Goal: Task Accomplishment & Management: Manage account settings

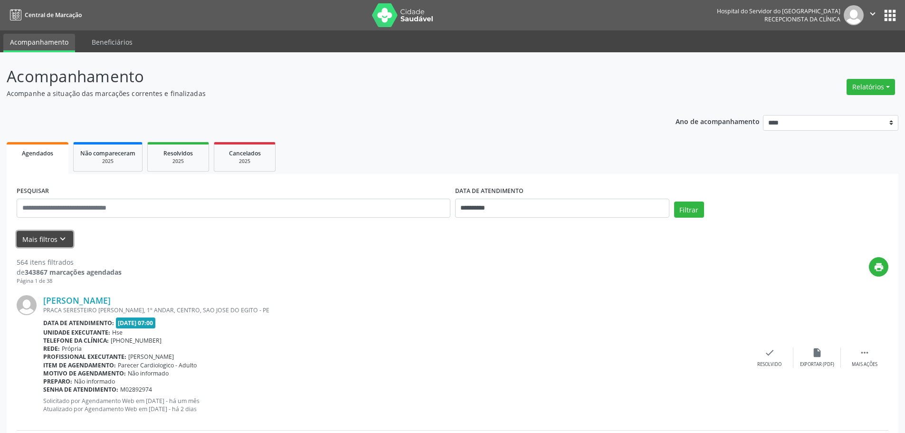
click at [68, 238] on button "Mais filtros keyboard_arrow_down" at bounding box center [45, 239] width 57 height 17
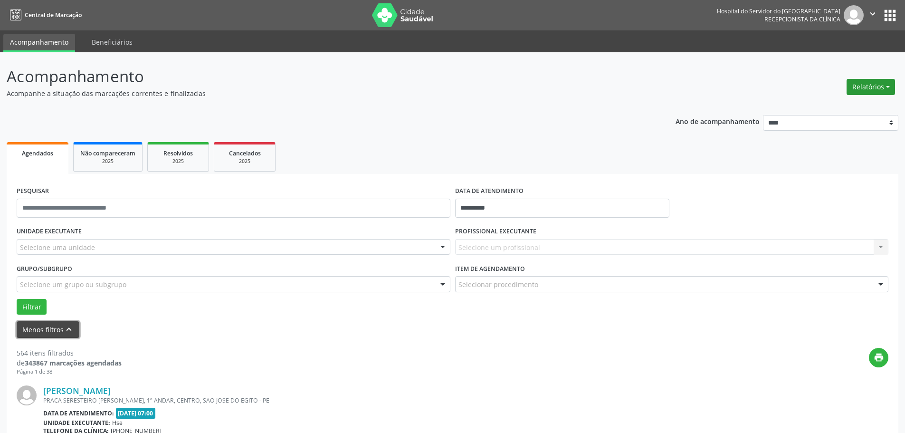
click at [892, 87] on button "Relatórios" at bounding box center [871, 87] width 48 height 16
click at [817, 111] on link "Agendamentos" at bounding box center [845, 107] width 102 height 13
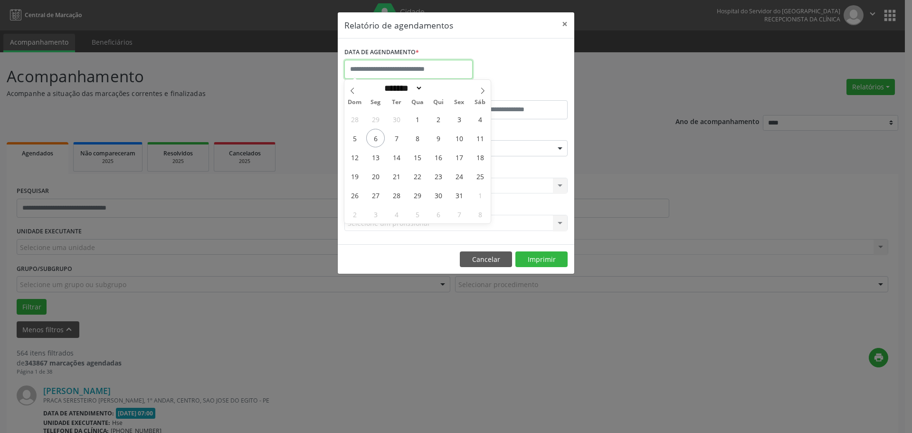
click at [418, 71] on input "text" at bounding box center [409, 69] width 128 height 19
click at [463, 119] on span "3" at bounding box center [459, 119] width 19 height 19
type input "**********"
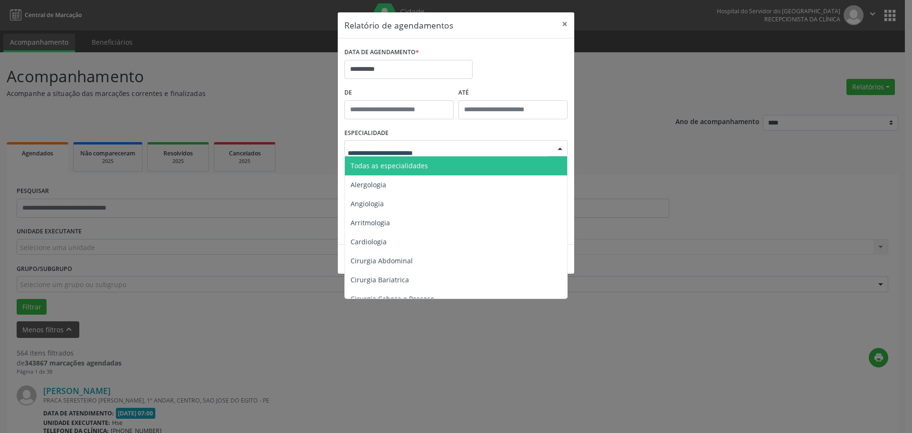
click at [406, 162] on span "Todas as especialidades" at bounding box center [389, 165] width 77 height 9
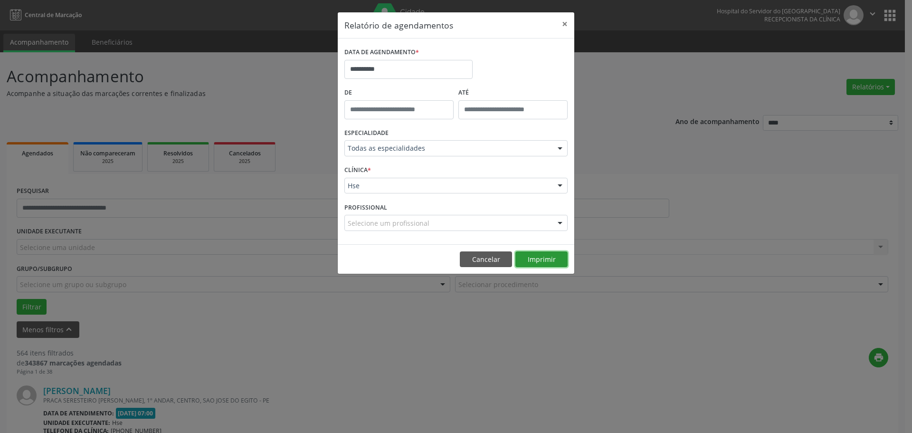
click at [534, 258] on button "Imprimir" at bounding box center [542, 259] width 52 height 16
click at [567, 25] on button "×" at bounding box center [564, 23] width 19 height 23
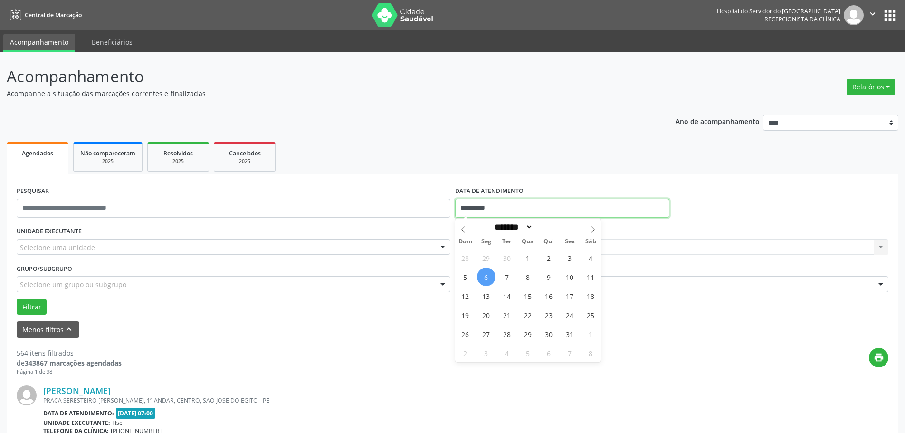
click at [485, 209] on input "**********" at bounding box center [562, 208] width 214 height 19
click at [567, 259] on span "3" at bounding box center [570, 258] width 19 height 19
type input "**********"
click at [567, 259] on span "3" at bounding box center [570, 258] width 19 height 19
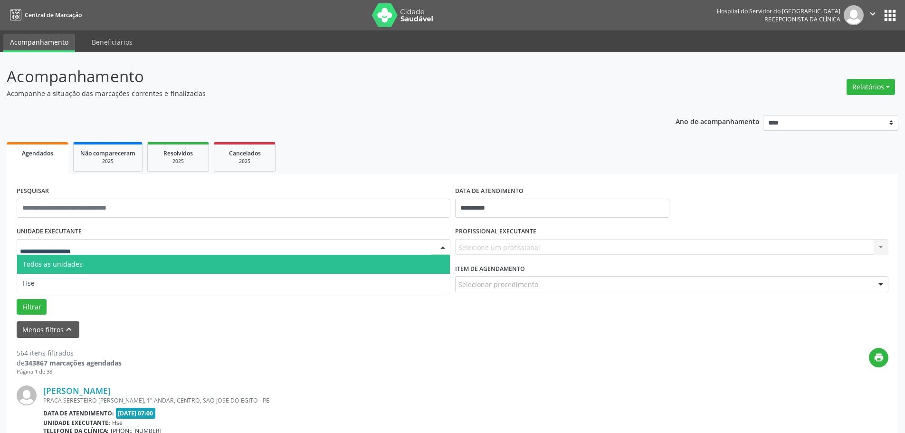
click at [105, 245] on div at bounding box center [234, 247] width 434 height 16
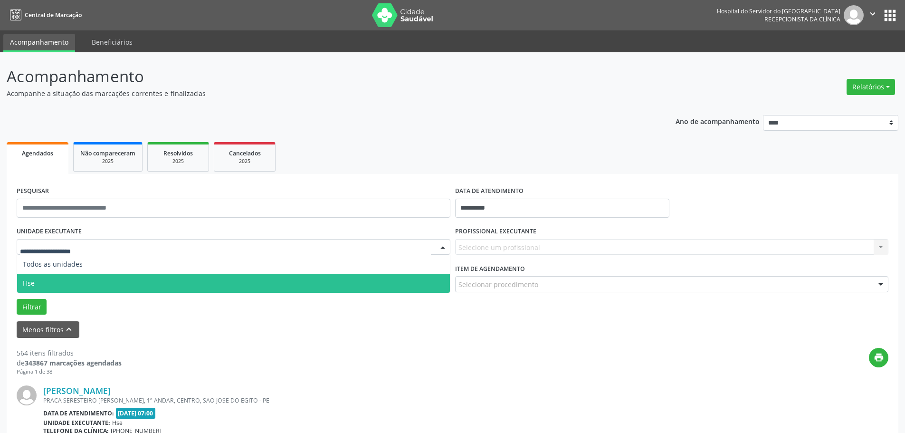
click at [71, 278] on span "Hse" at bounding box center [233, 283] width 433 height 19
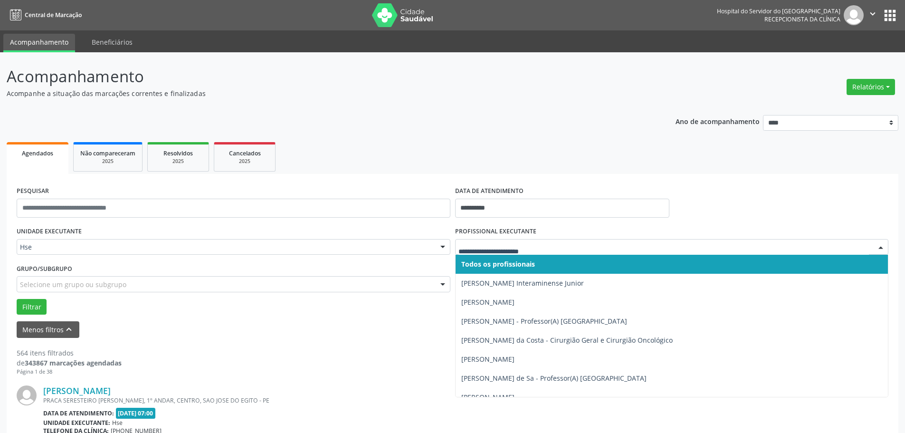
click at [482, 261] on span "Todos os profissionais" at bounding box center [498, 263] width 74 height 9
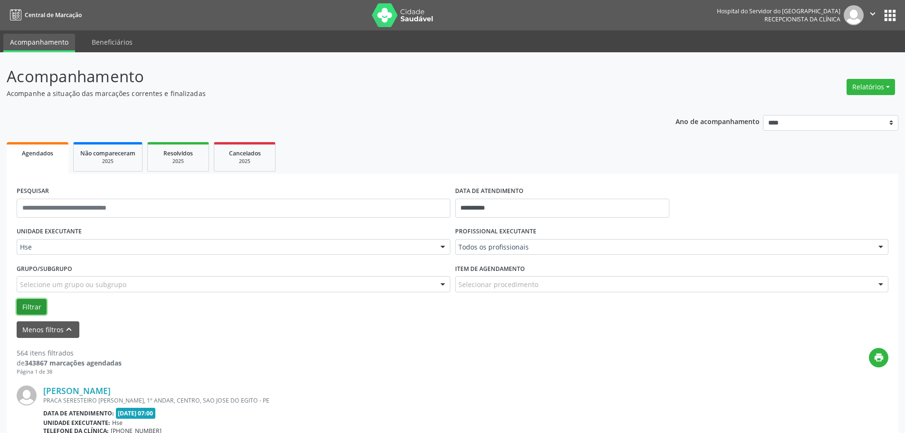
click at [37, 306] on button "Filtrar" at bounding box center [32, 307] width 30 height 16
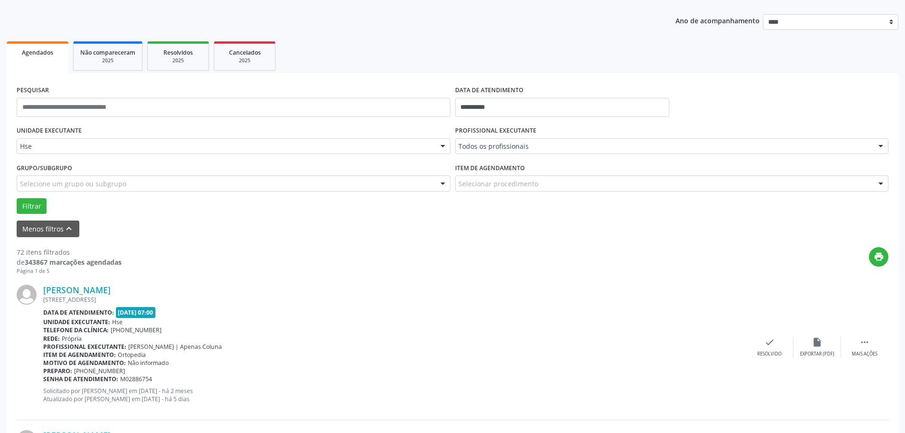
scroll to position [95, 0]
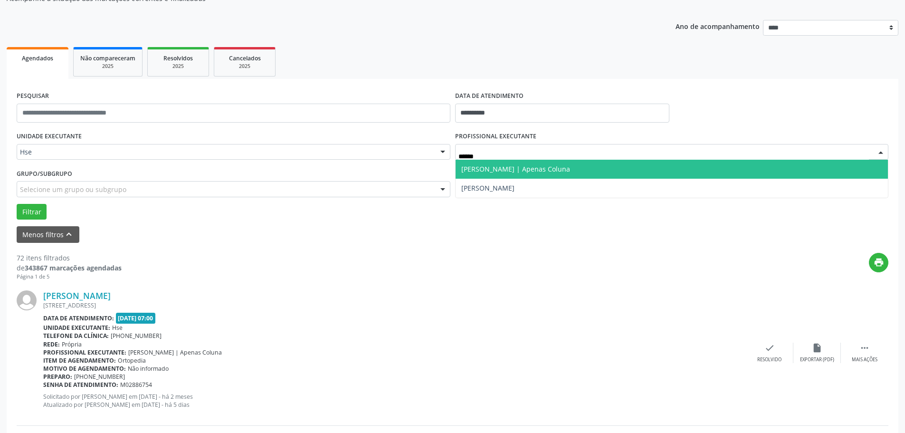
type input "*******"
click at [527, 174] on span "[PERSON_NAME] | Apenas Coluna" at bounding box center [672, 169] width 433 height 19
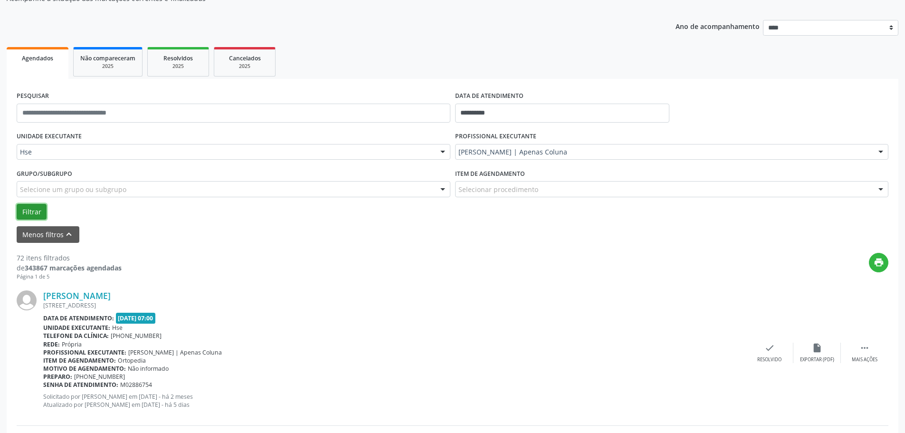
click at [39, 211] on button "Filtrar" at bounding box center [32, 212] width 30 height 16
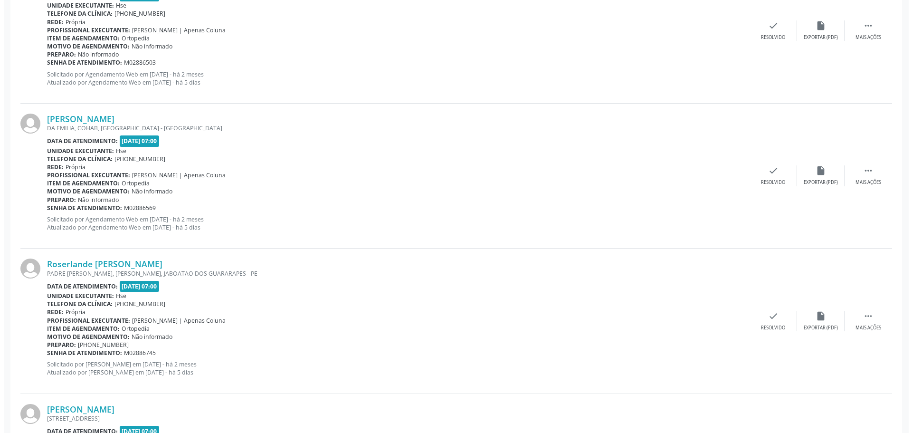
scroll to position [370, 0]
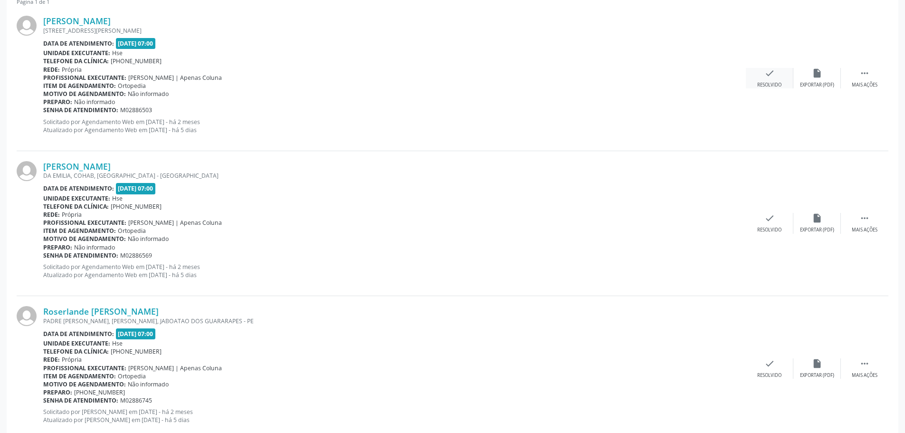
click at [760, 76] on div "check Resolvido" at bounding box center [770, 78] width 48 height 20
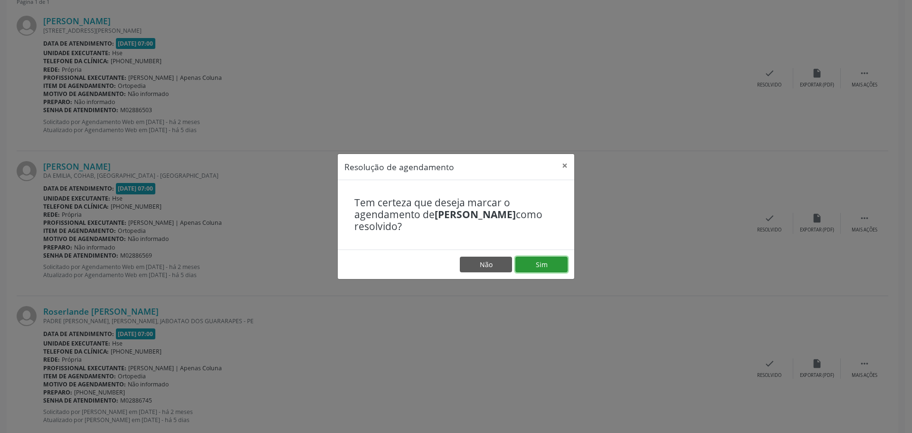
click at [549, 260] on button "Sim" at bounding box center [542, 265] width 52 height 16
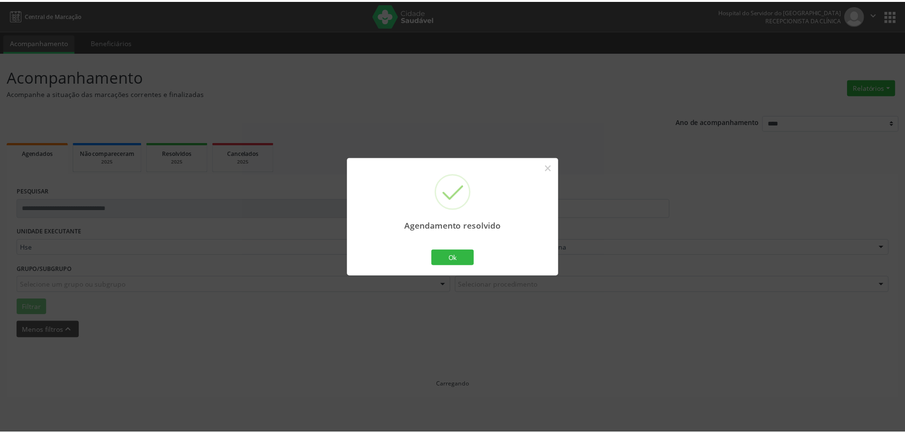
scroll to position [0, 0]
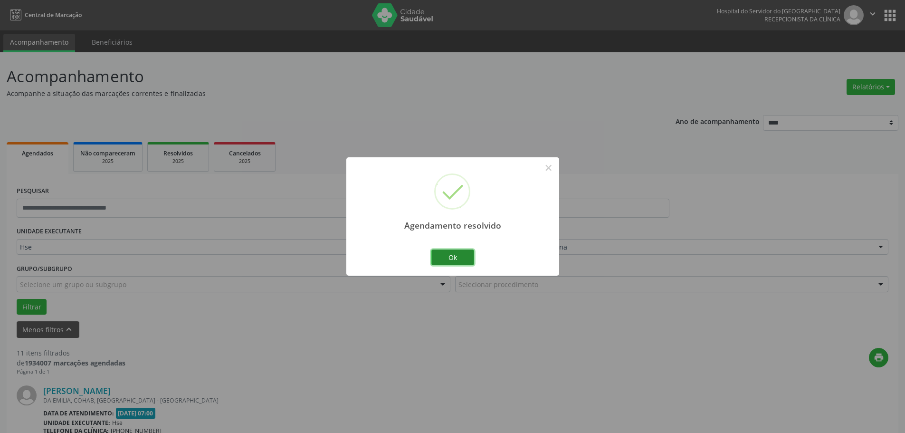
click at [434, 254] on button "Ok" at bounding box center [452, 257] width 43 height 16
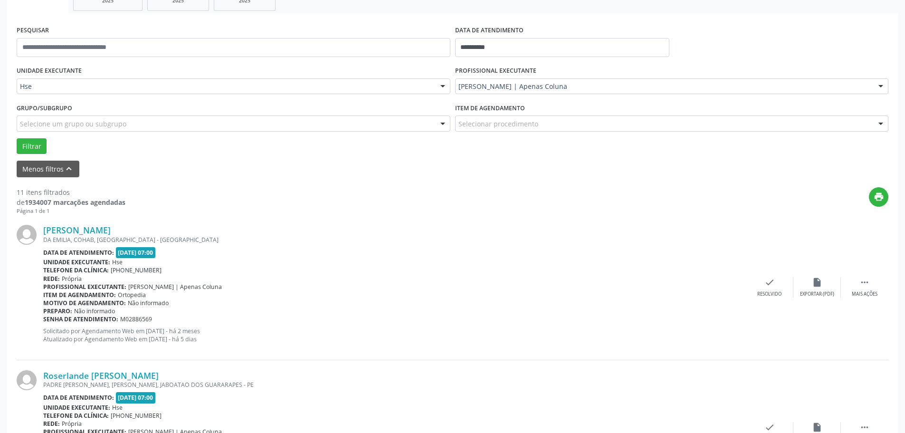
scroll to position [238, 0]
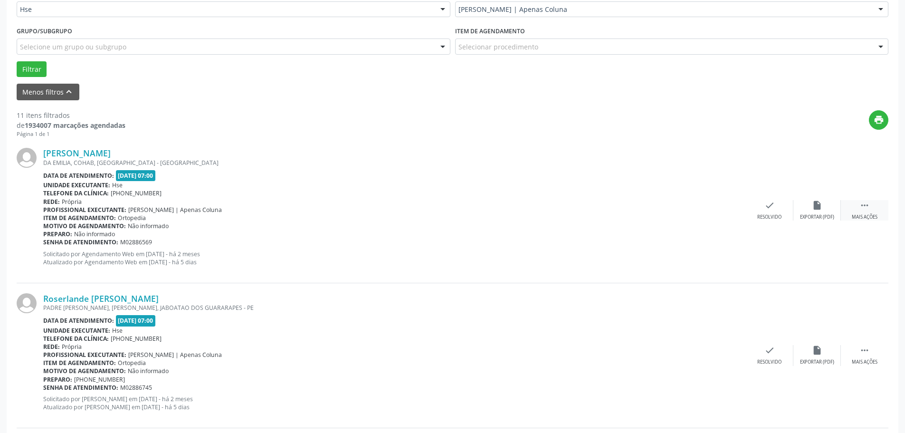
click at [871, 213] on div " Mais ações" at bounding box center [865, 210] width 48 height 20
click at [810, 219] on div "Não compareceu" at bounding box center [817, 217] width 40 height 7
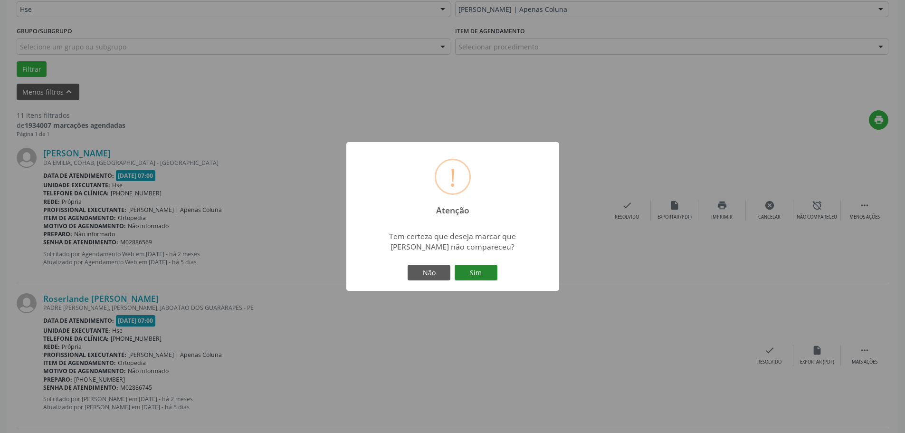
click at [473, 277] on button "Sim" at bounding box center [476, 273] width 43 height 16
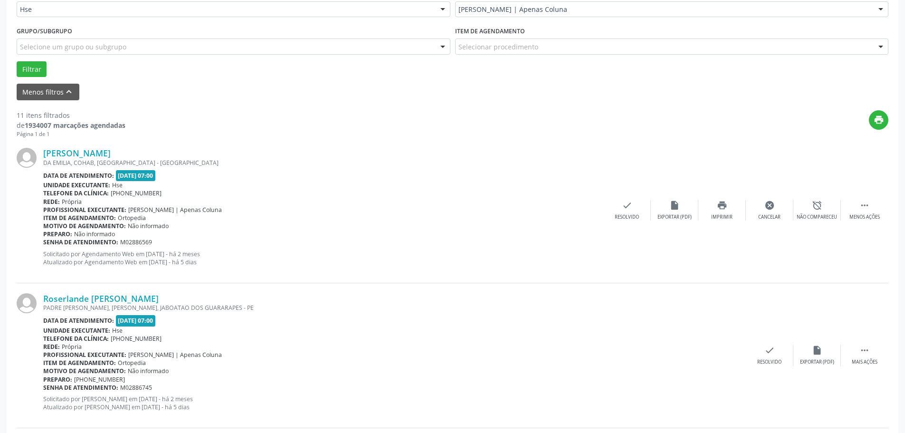
scroll to position [0, 0]
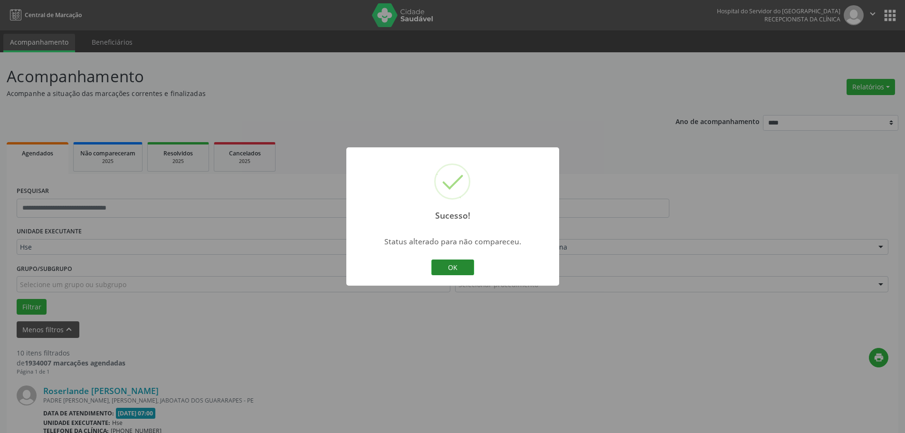
click at [448, 267] on button "OK" at bounding box center [452, 267] width 43 height 16
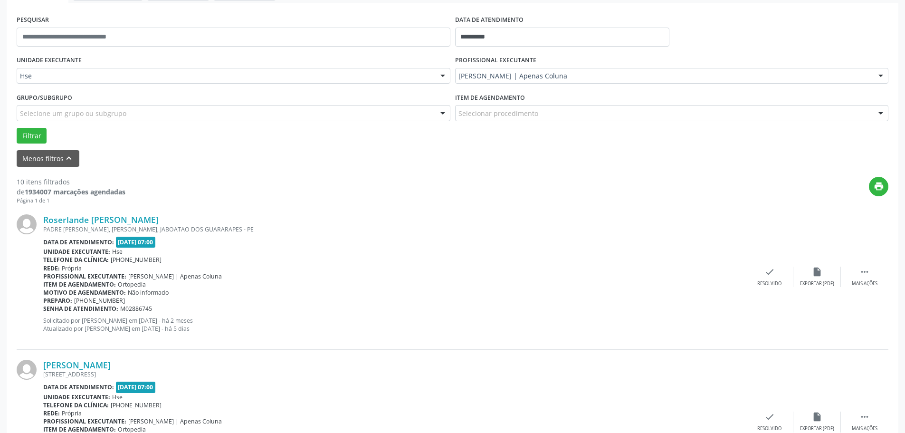
scroll to position [190, 0]
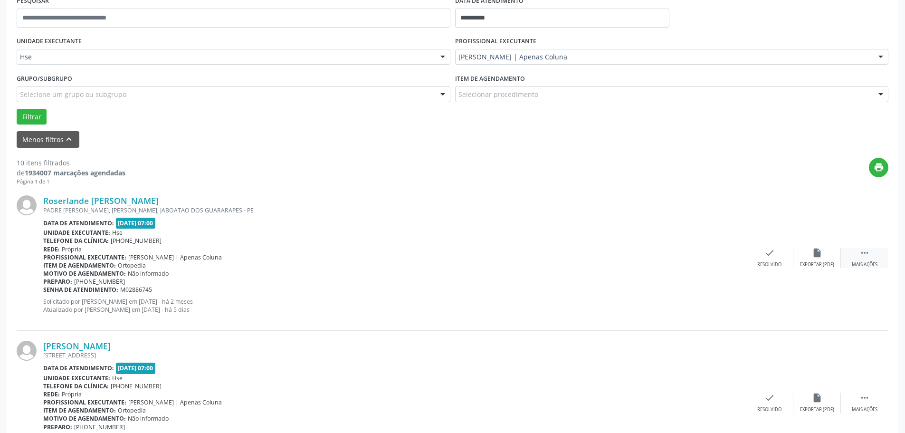
click at [876, 259] on div " Mais ações" at bounding box center [865, 258] width 48 height 20
click at [819, 260] on div "alarm_off Não compareceu" at bounding box center [818, 258] width 48 height 20
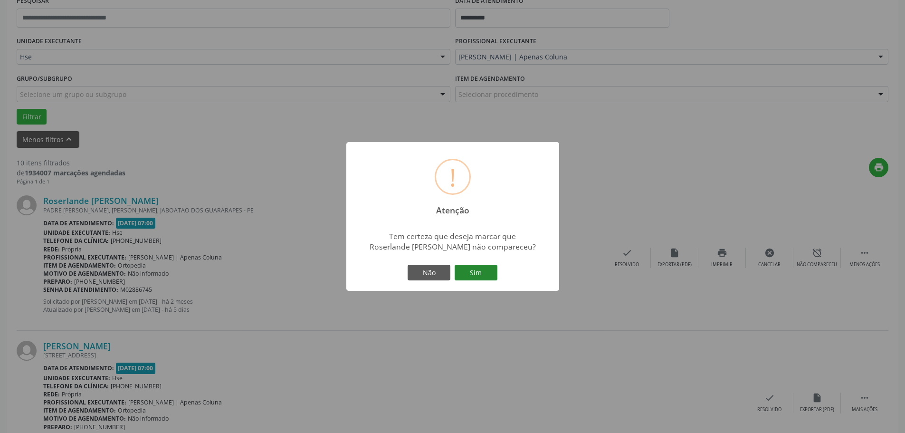
click at [488, 273] on button "Sim" at bounding box center [476, 273] width 43 height 16
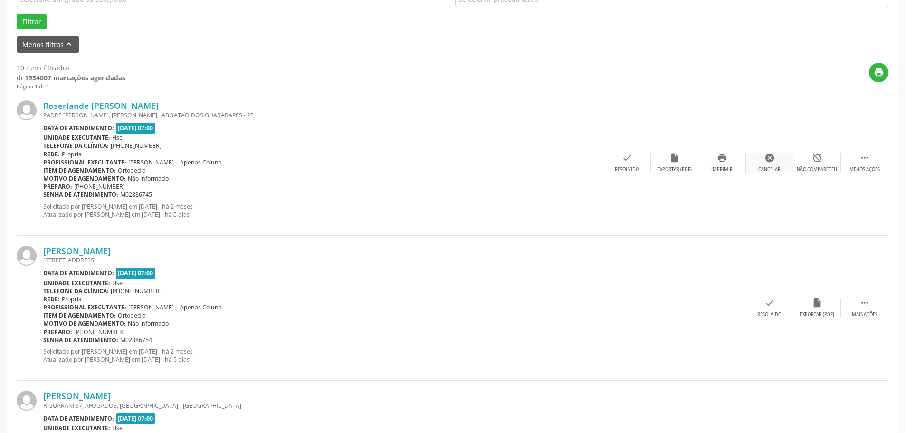
scroll to position [0, 0]
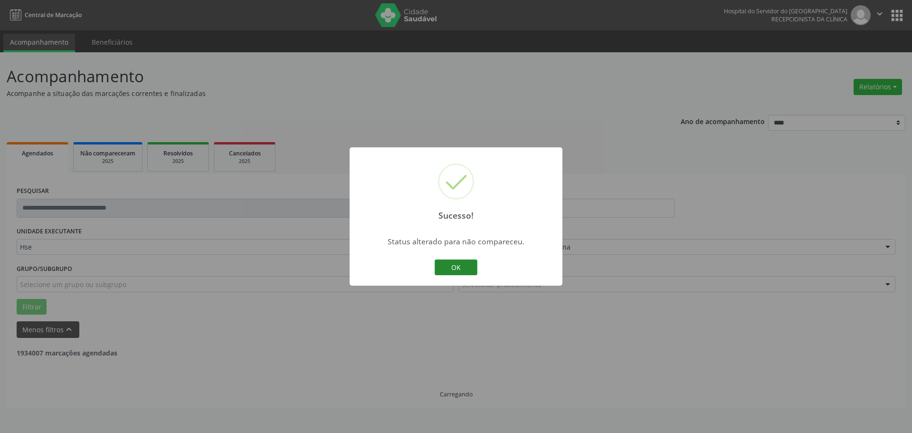
click at [463, 271] on button "OK" at bounding box center [456, 267] width 43 height 16
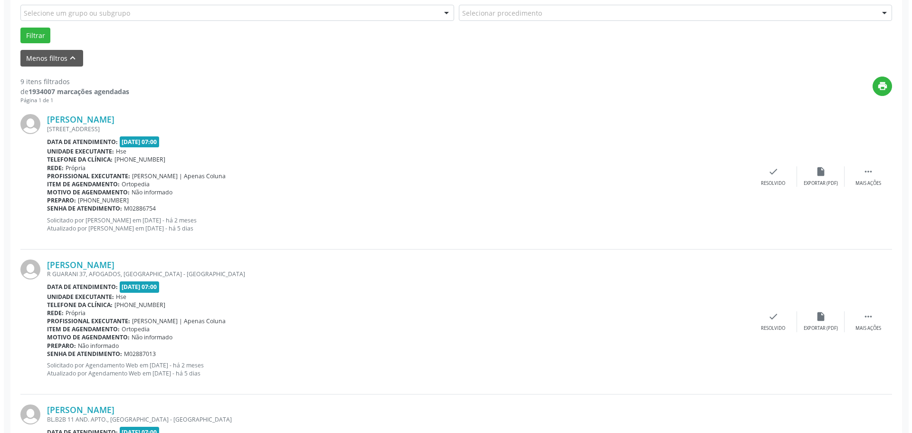
scroll to position [285, 0]
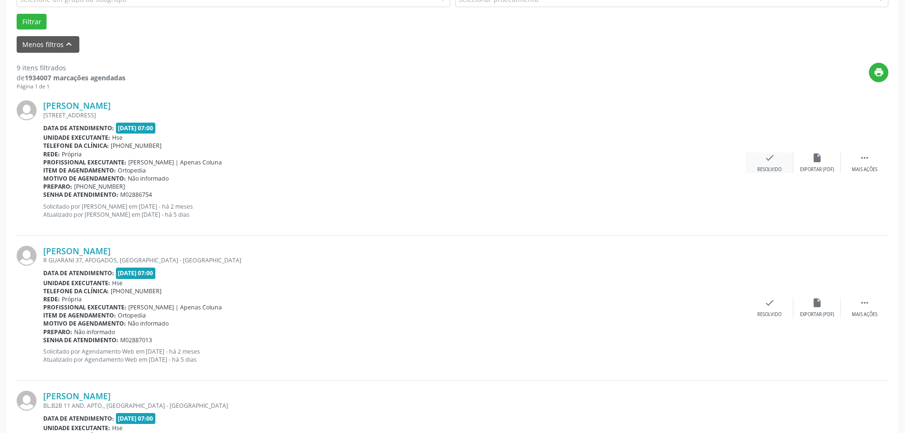
click at [762, 171] on div "Resolvido" at bounding box center [769, 169] width 24 height 7
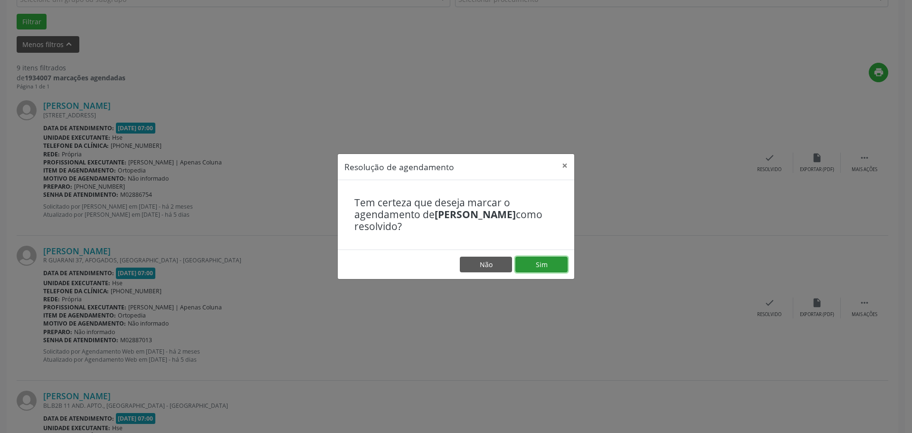
click at [555, 268] on button "Sim" at bounding box center [542, 265] width 52 height 16
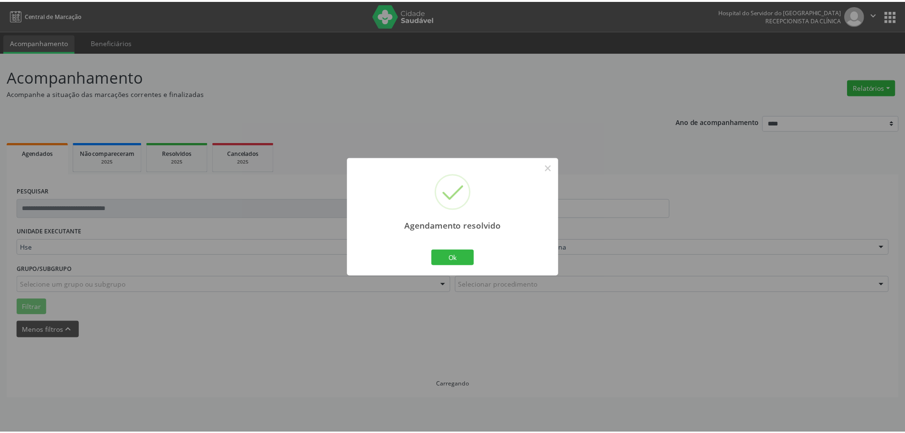
scroll to position [0, 0]
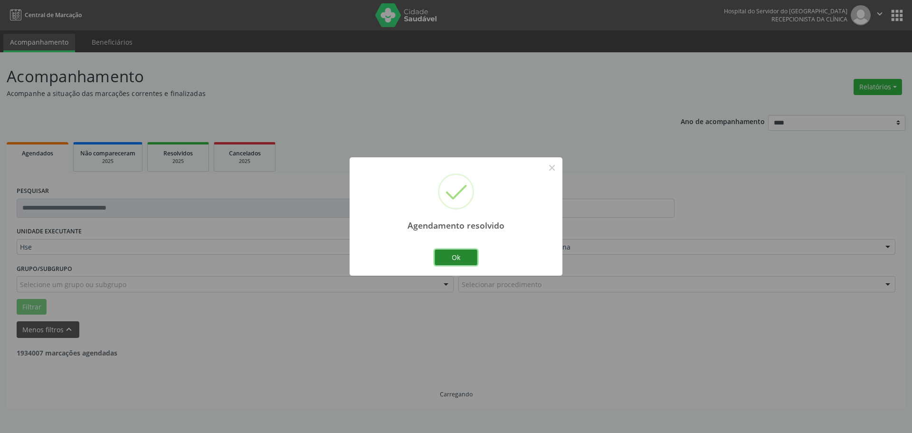
click at [453, 257] on button "Ok" at bounding box center [456, 257] width 43 height 16
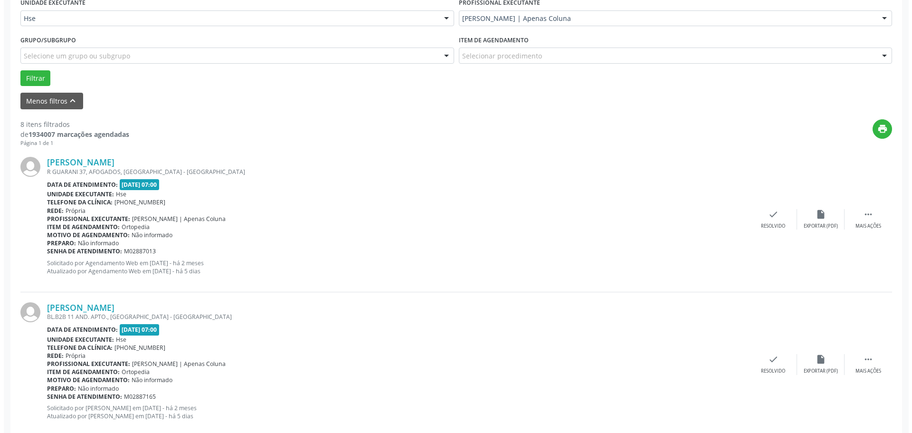
scroll to position [238, 0]
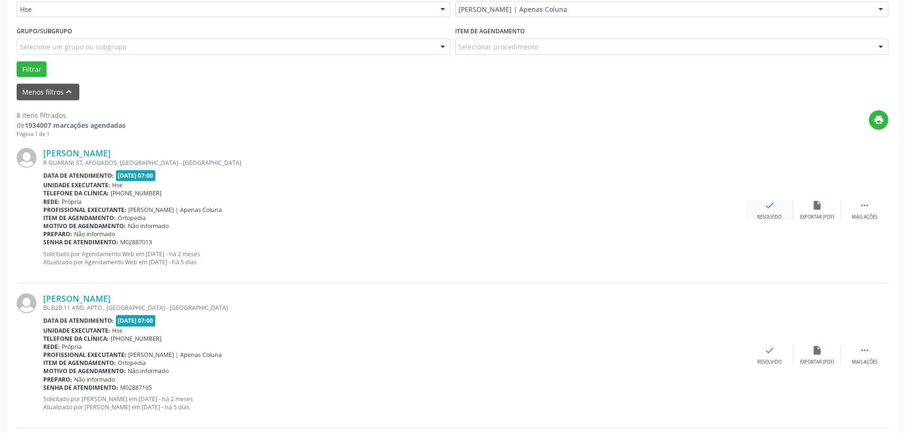
click at [766, 219] on div "Resolvido" at bounding box center [769, 217] width 24 height 7
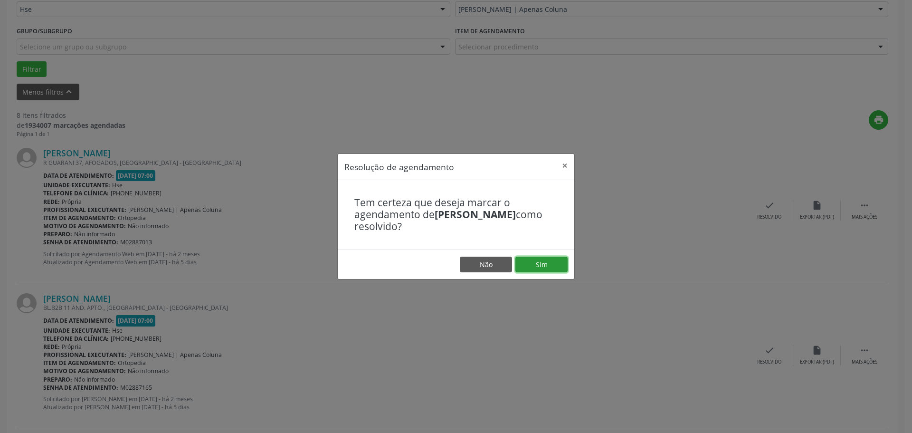
click at [532, 267] on button "Sim" at bounding box center [542, 265] width 52 height 16
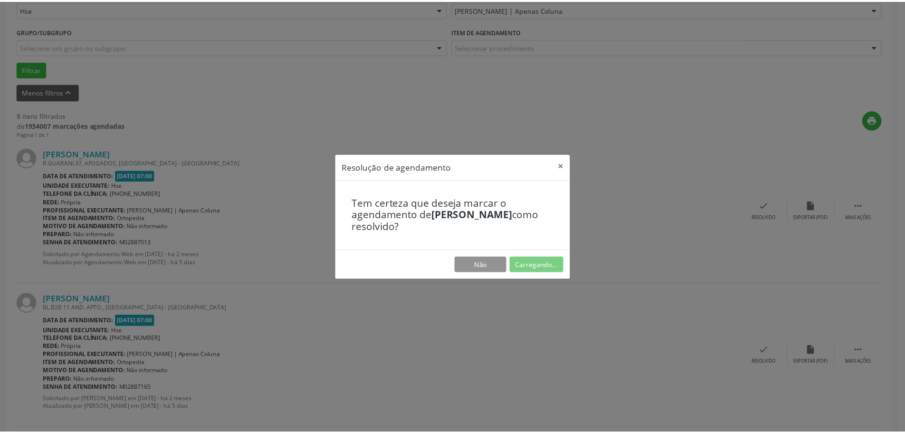
scroll to position [0, 0]
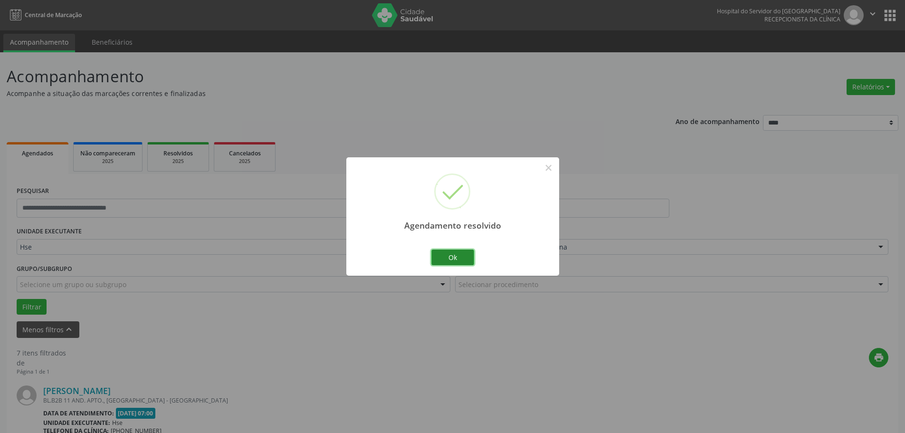
click at [454, 256] on button "Ok" at bounding box center [452, 257] width 43 height 16
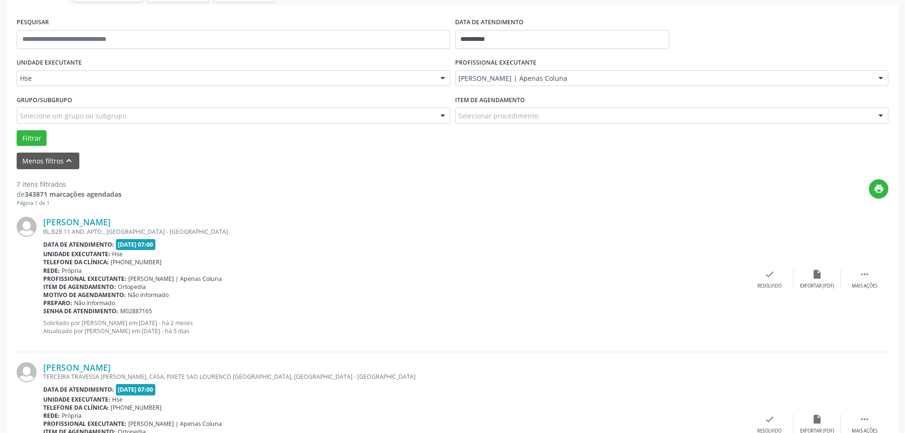
scroll to position [285, 0]
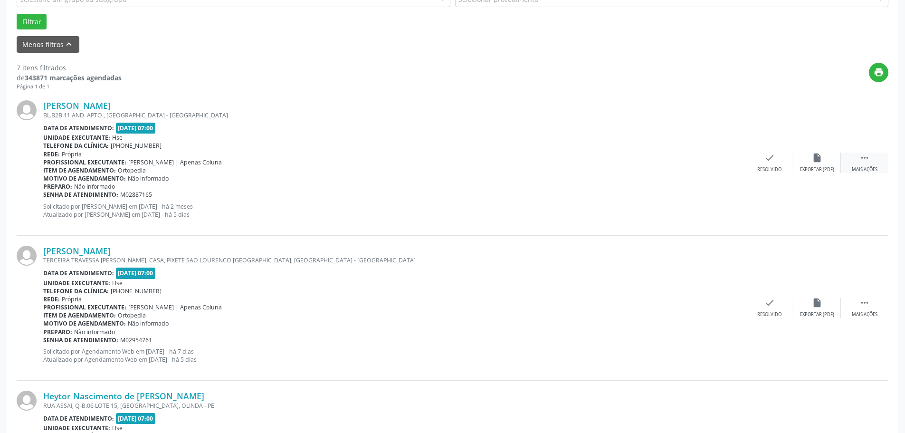
click at [865, 161] on icon "" at bounding box center [865, 158] width 10 height 10
click at [813, 172] on div "Não compareceu" at bounding box center [817, 169] width 40 height 7
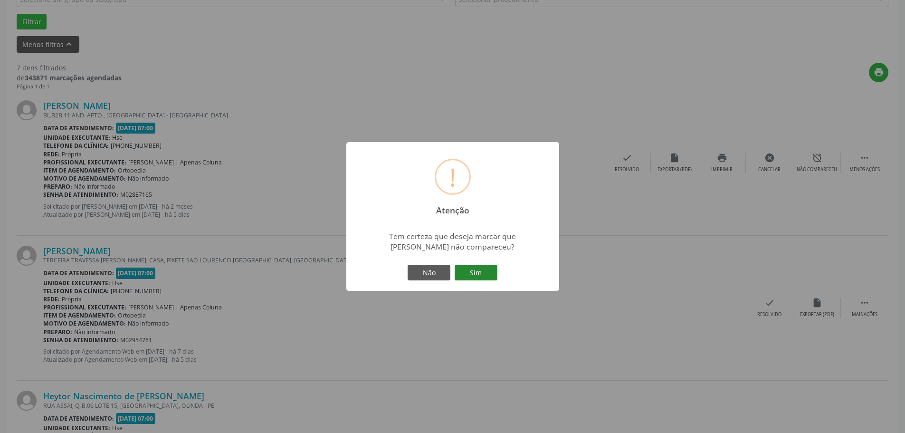
click at [484, 273] on button "Sim" at bounding box center [476, 273] width 43 height 16
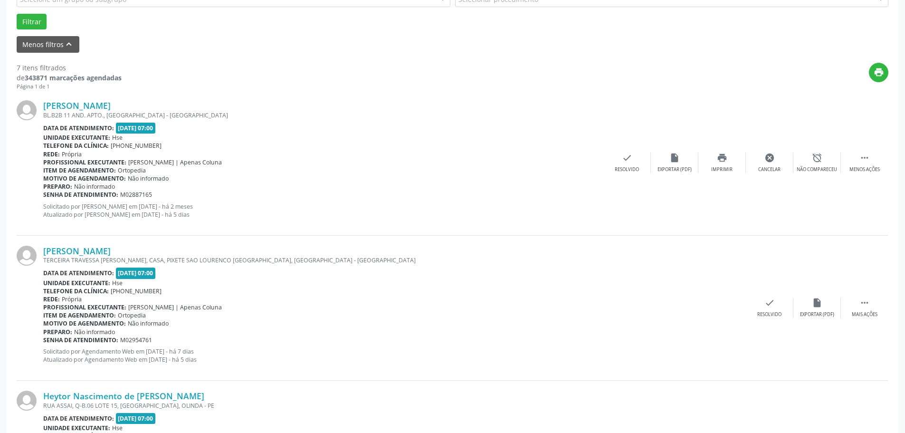
scroll to position [0, 0]
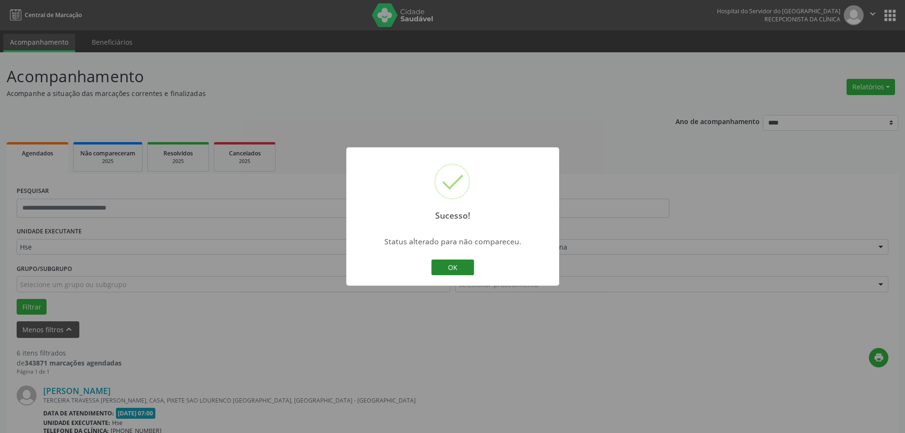
click at [456, 262] on button "OK" at bounding box center [452, 267] width 43 height 16
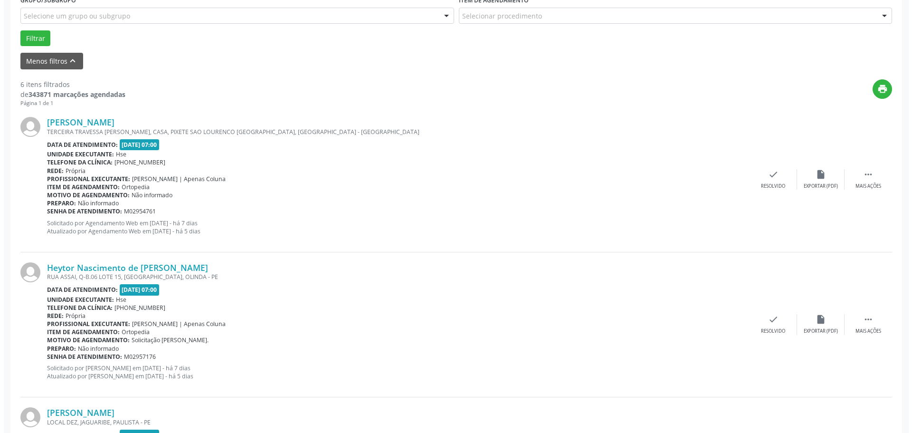
scroll to position [285, 0]
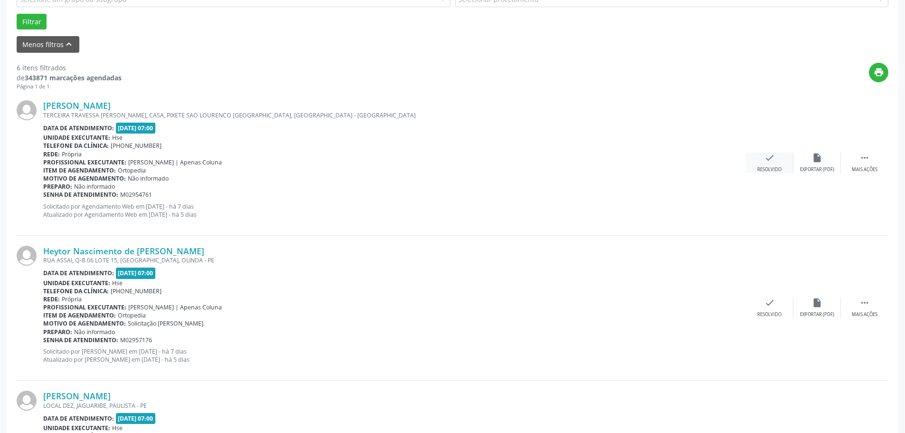
click at [763, 172] on div "Resolvido" at bounding box center [769, 169] width 24 height 7
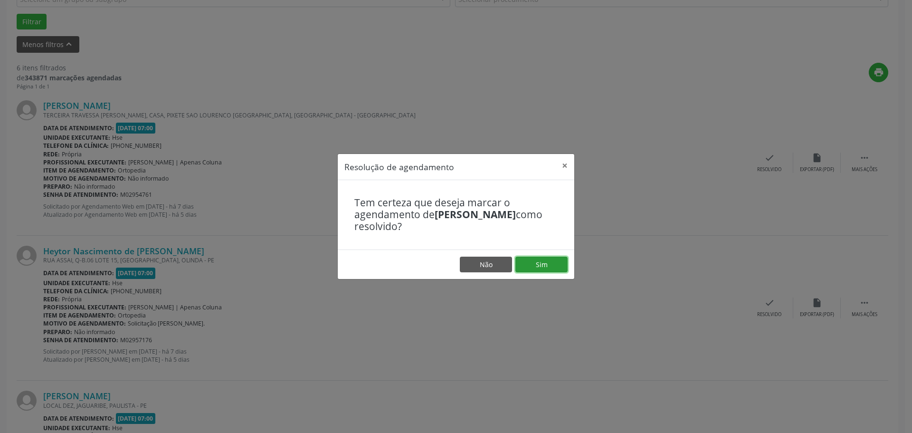
click at [536, 268] on button "Sim" at bounding box center [542, 265] width 52 height 16
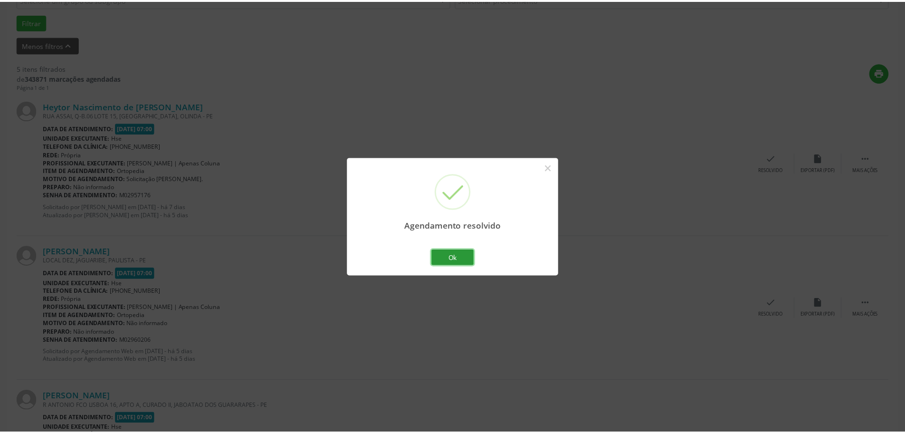
scroll to position [0, 0]
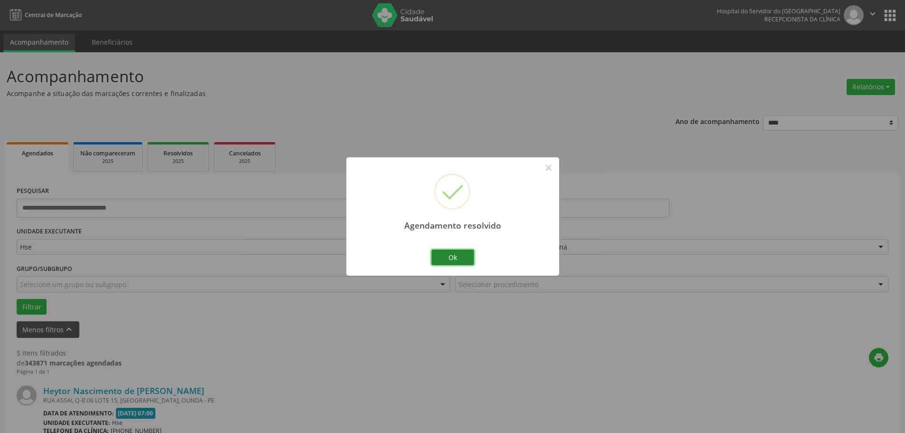
click at [464, 255] on button "Ok" at bounding box center [452, 257] width 43 height 16
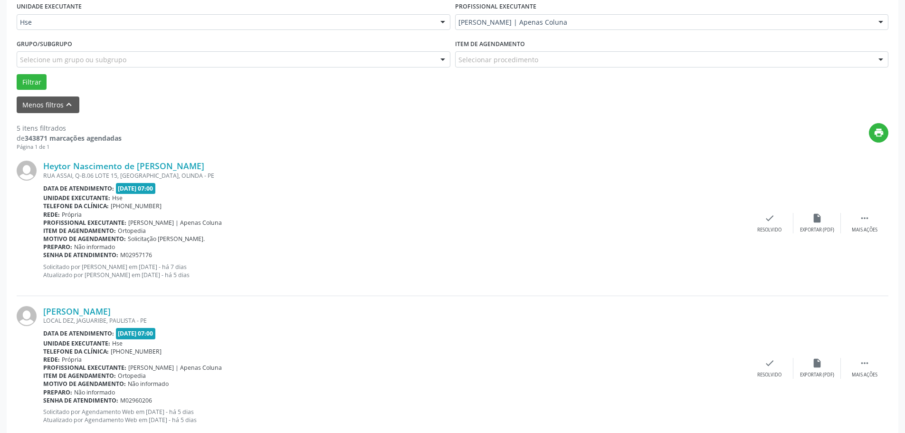
scroll to position [238, 0]
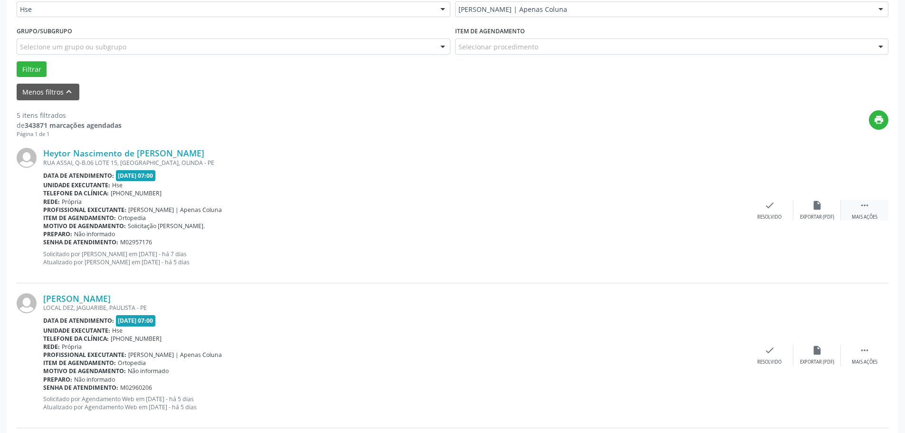
click at [860, 211] on icon "" at bounding box center [865, 205] width 10 height 10
click at [804, 215] on div "Não compareceu" at bounding box center [817, 217] width 40 height 7
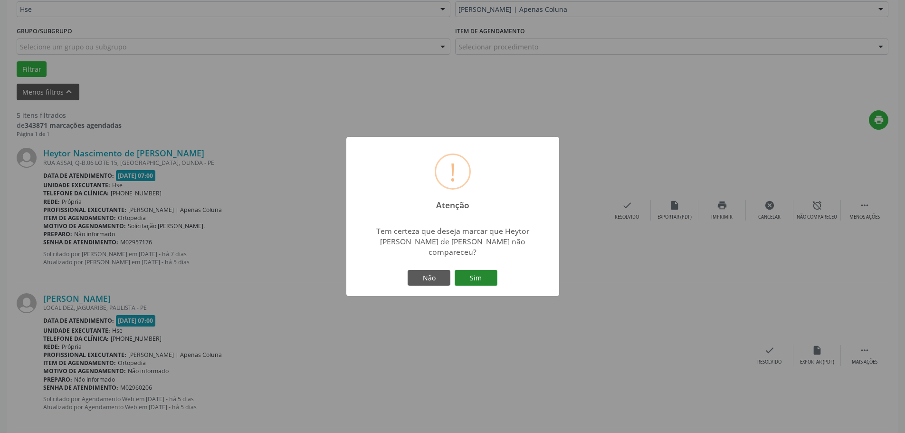
click at [482, 270] on button "Sim" at bounding box center [476, 278] width 43 height 16
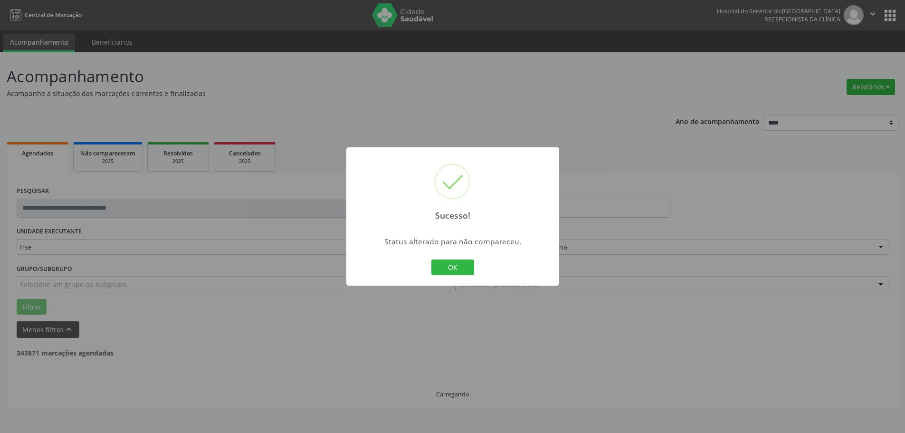
scroll to position [0, 0]
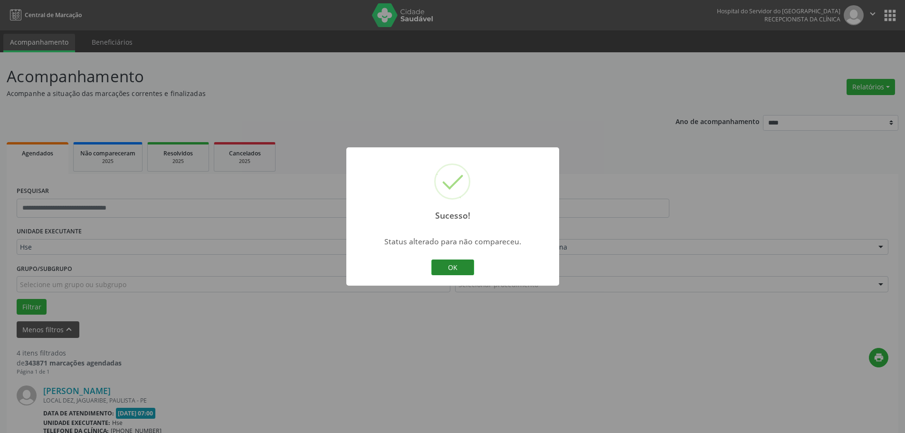
click at [463, 263] on button "OK" at bounding box center [452, 267] width 43 height 16
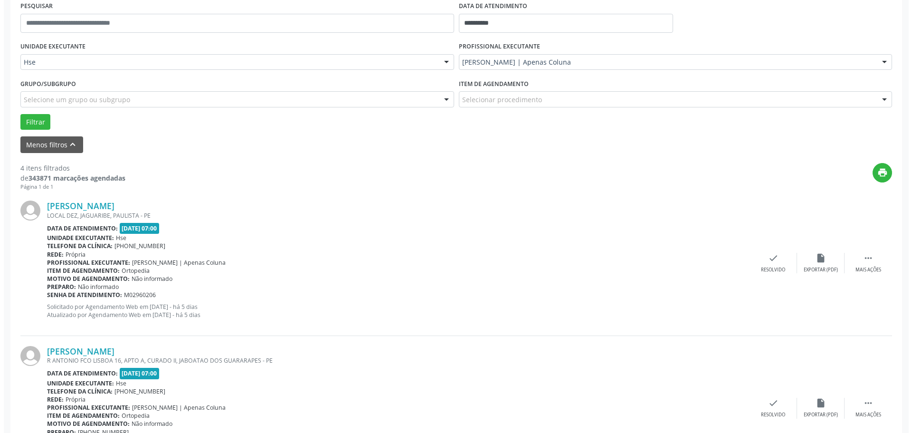
scroll to position [238, 0]
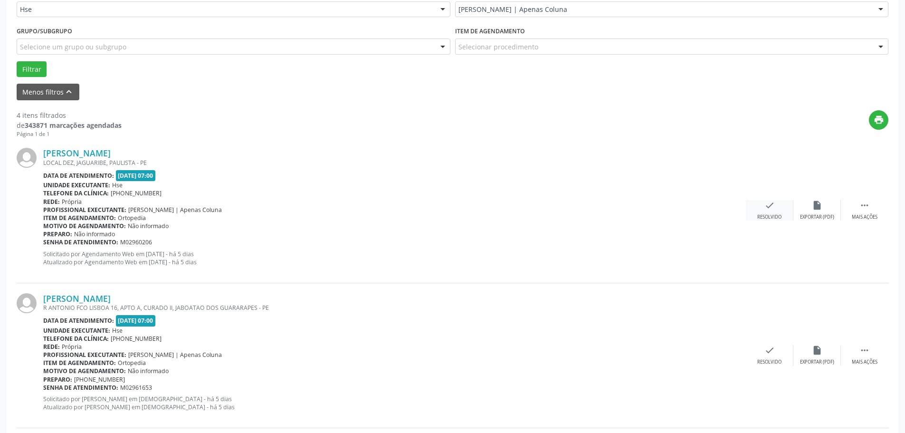
click at [771, 220] on div "Resolvido" at bounding box center [769, 217] width 24 height 7
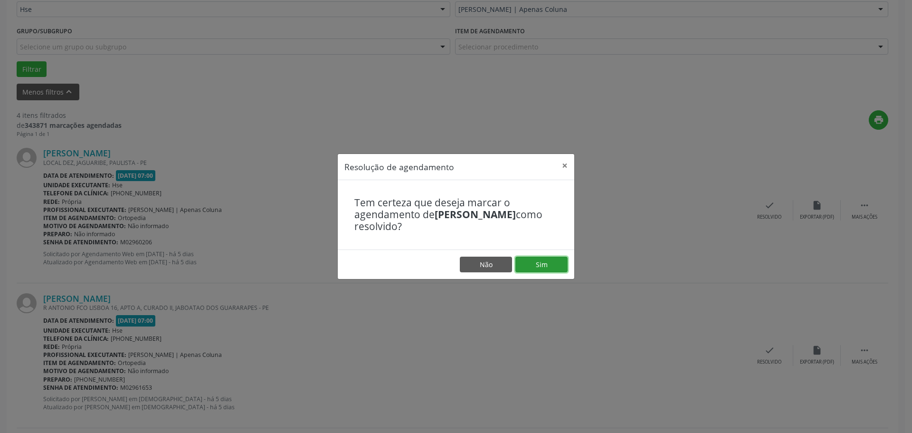
click at [533, 264] on button "Sim" at bounding box center [542, 265] width 52 height 16
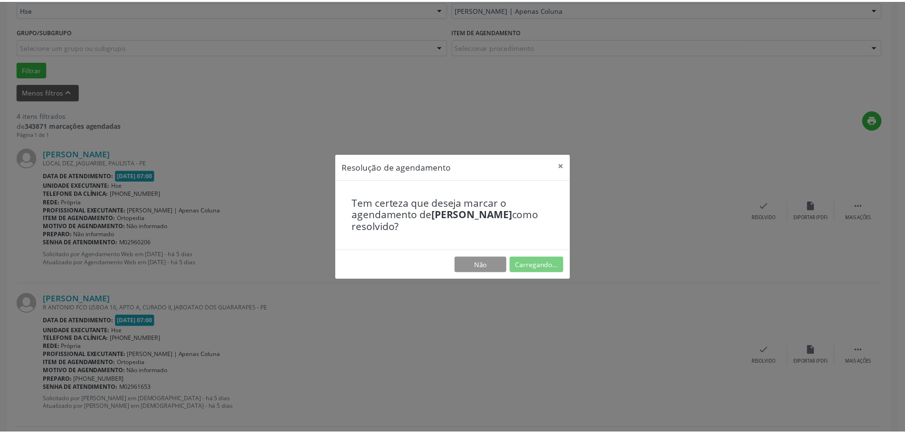
scroll to position [0, 0]
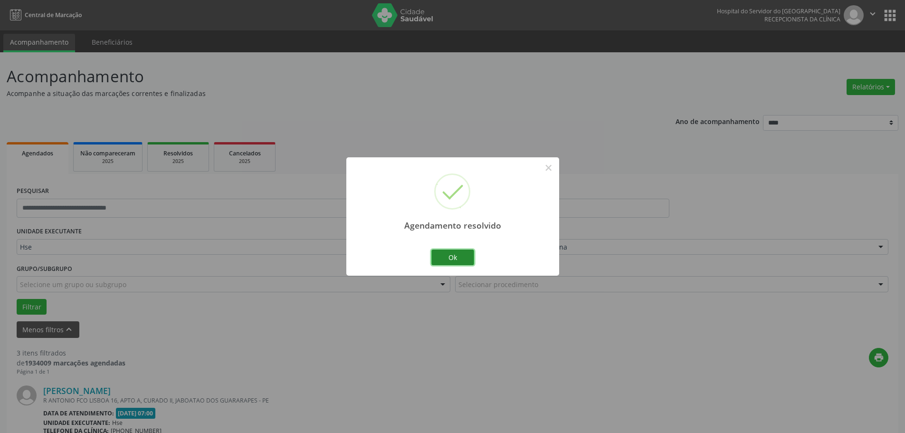
click at [470, 256] on button "Ok" at bounding box center [452, 257] width 43 height 16
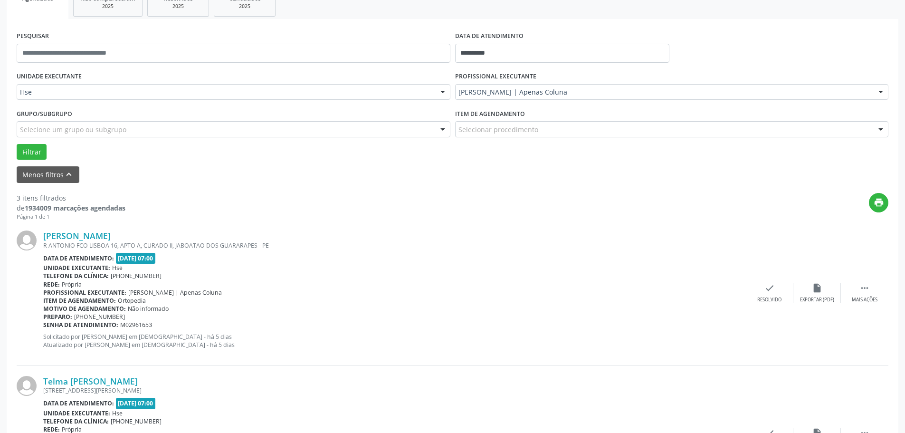
scroll to position [238, 0]
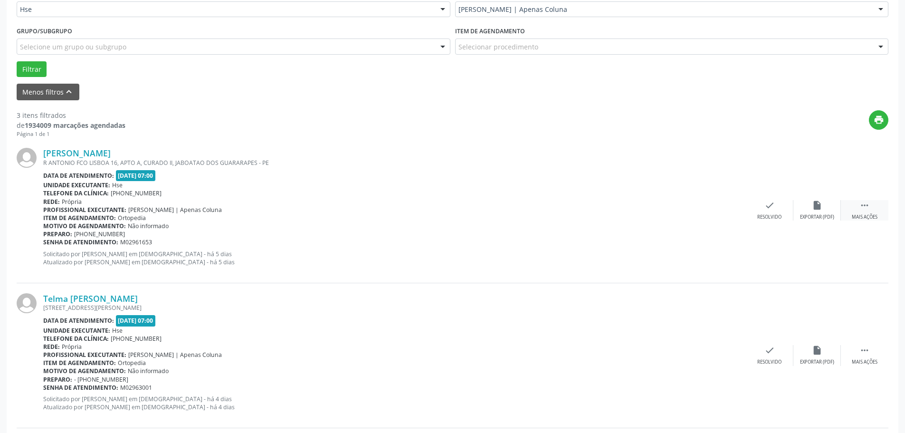
click at [866, 214] on div "Mais ações" at bounding box center [865, 217] width 26 height 7
click at [812, 212] on div "alarm_off Não compareceu" at bounding box center [818, 210] width 48 height 20
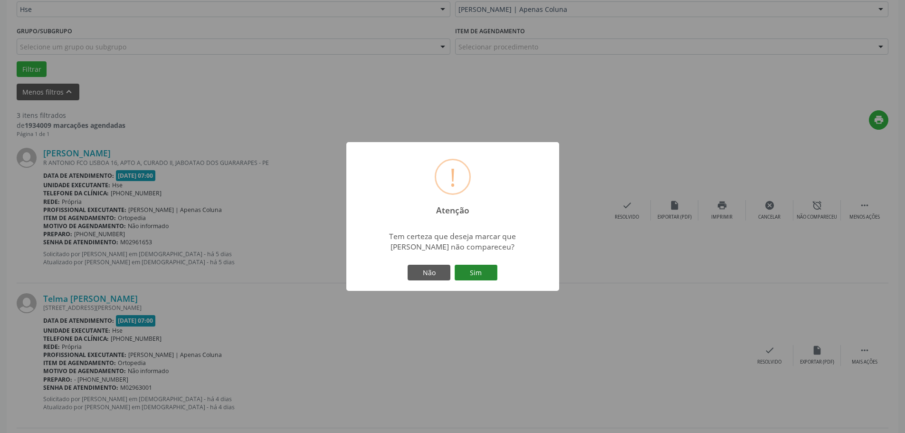
click at [477, 277] on button "Sim" at bounding box center [476, 273] width 43 height 16
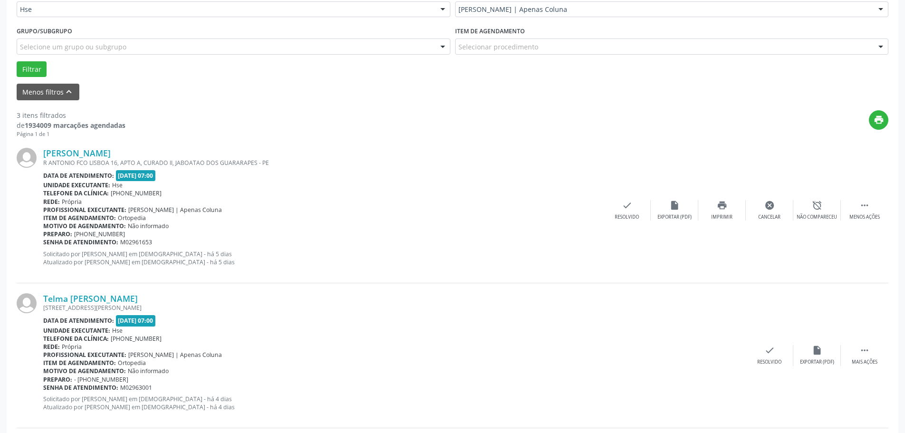
scroll to position [0, 0]
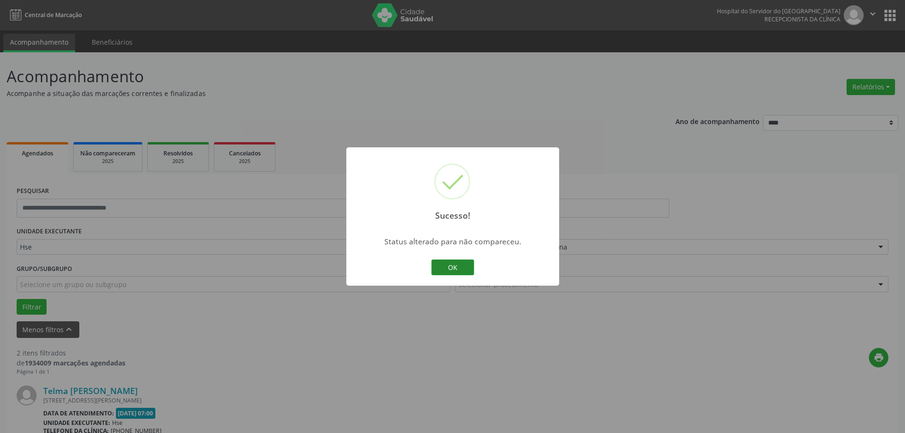
click at [443, 266] on button "OK" at bounding box center [452, 267] width 43 height 16
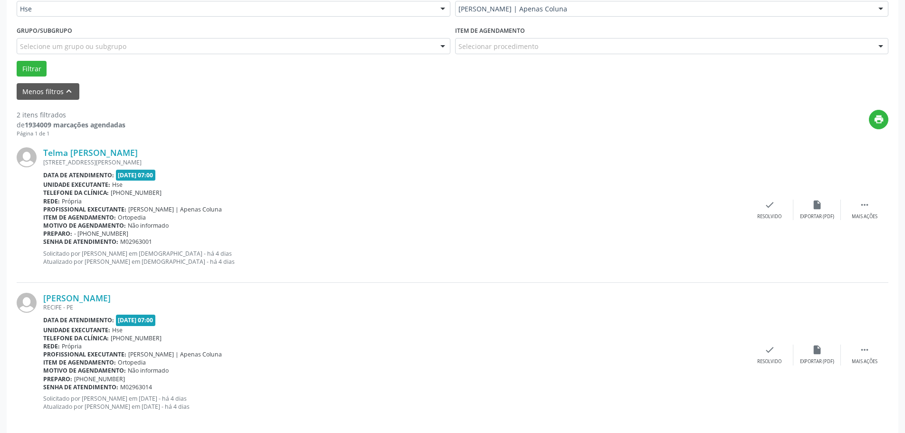
scroll to position [249, 0]
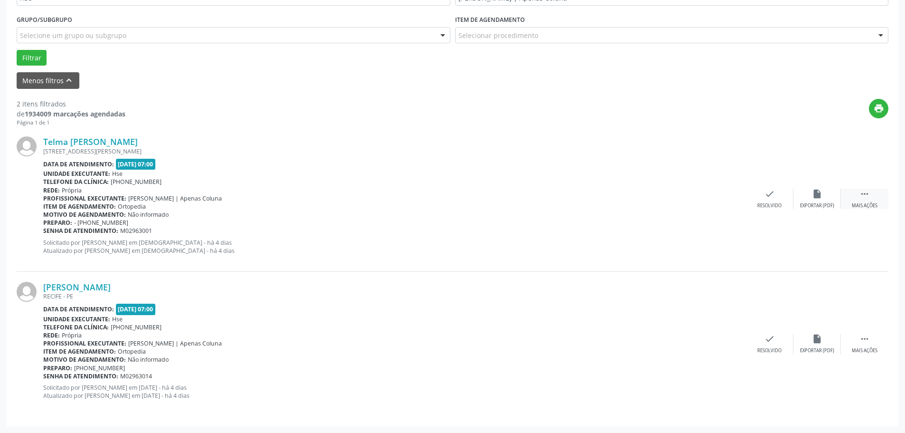
click at [878, 200] on div " Mais ações" at bounding box center [865, 199] width 48 height 20
click at [811, 200] on div "alarm_off Não compareceu" at bounding box center [818, 199] width 48 height 20
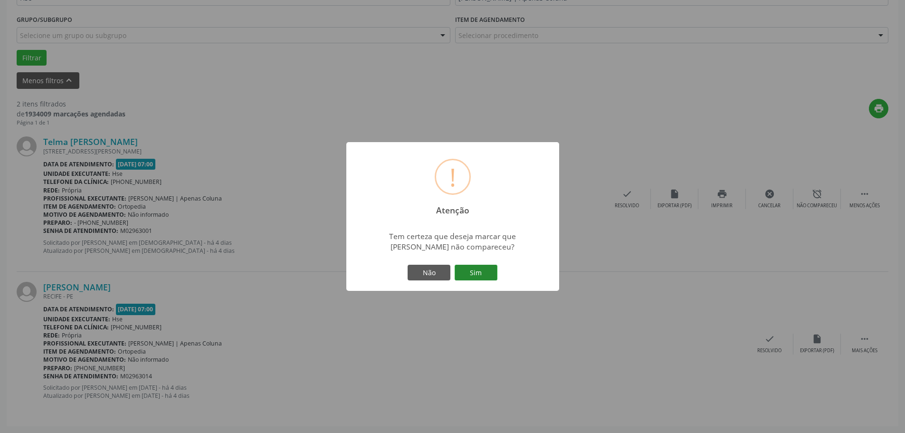
click at [478, 272] on button "Sim" at bounding box center [476, 273] width 43 height 16
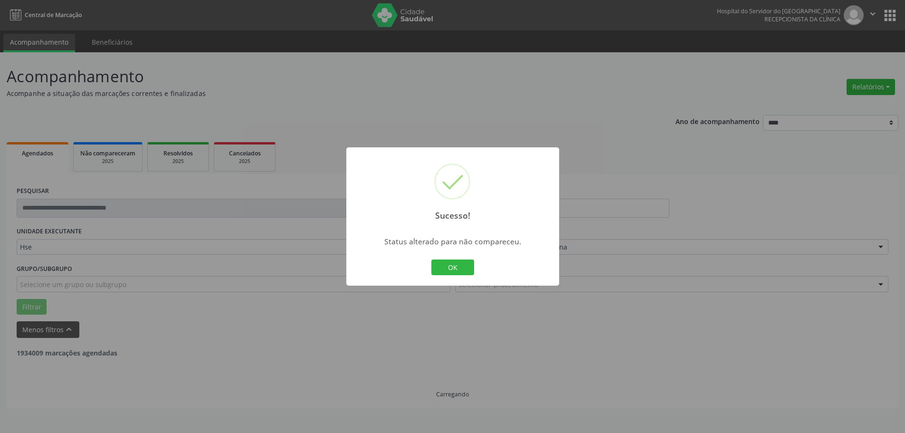
scroll to position [0, 0]
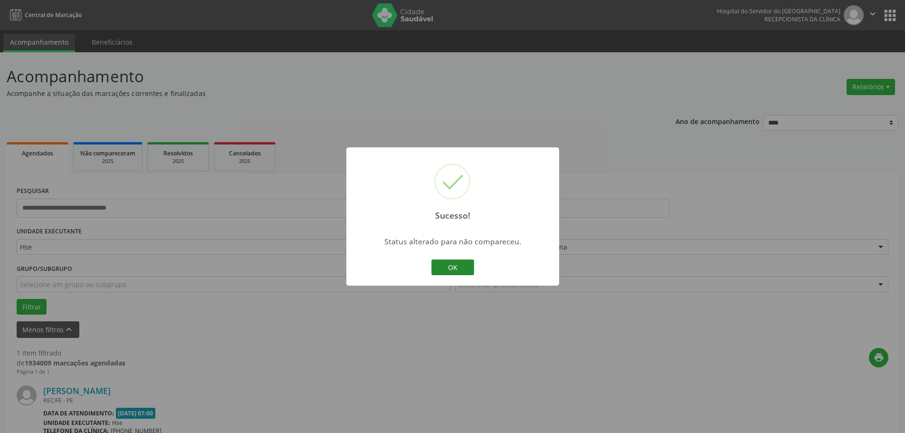
click at [451, 272] on button "OK" at bounding box center [452, 267] width 43 height 16
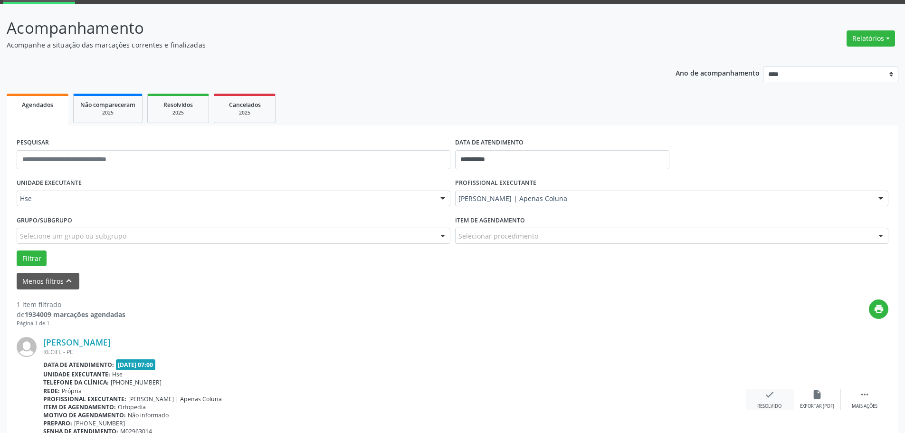
scroll to position [104, 0]
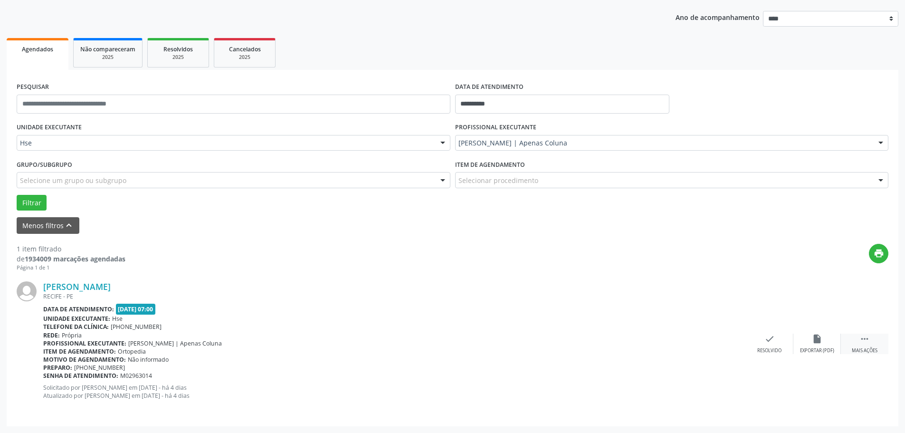
click at [874, 351] on div "Mais ações" at bounding box center [865, 350] width 26 height 7
click at [812, 345] on div "alarm_off Não compareceu" at bounding box center [818, 344] width 48 height 20
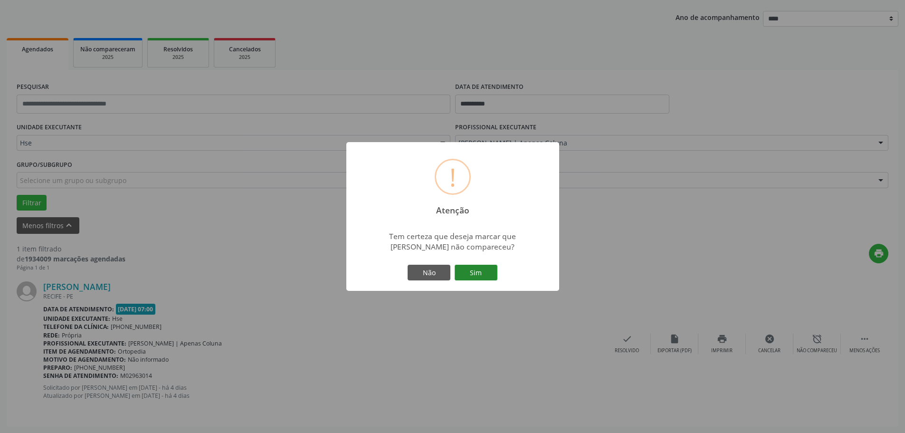
click at [486, 266] on button "Sim" at bounding box center [476, 273] width 43 height 16
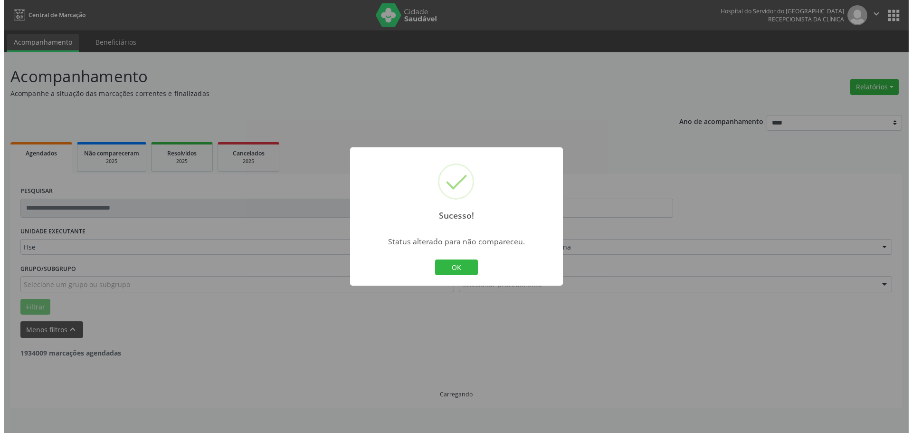
scroll to position [0, 0]
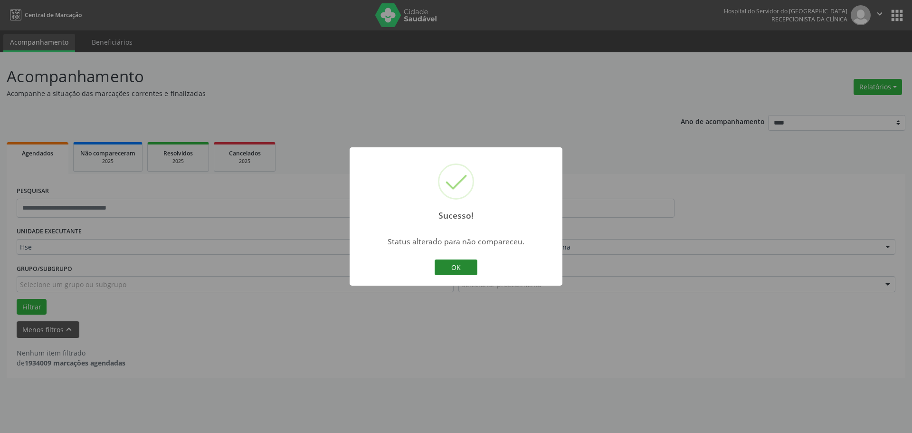
click at [452, 259] on button "OK" at bounding box center [456, 267] width 43 height 16
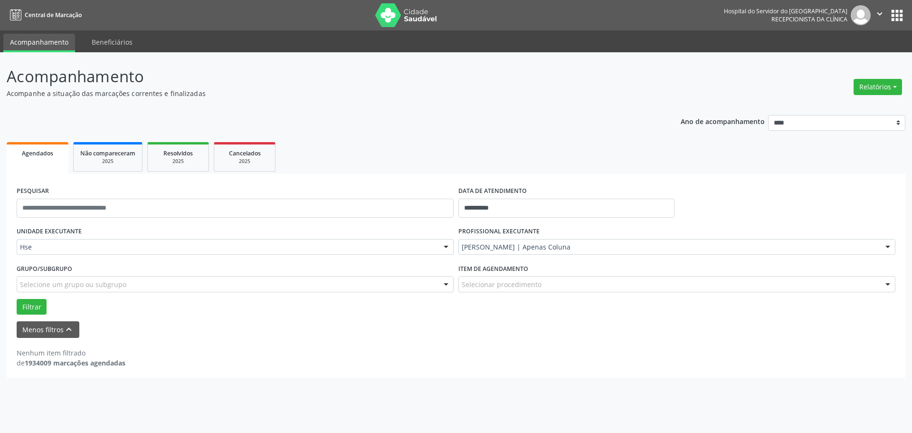
click at [898, 77] on div "Relatórios Agendamentos Procedimentos realizados" at bounding box center [878, 87] width 55 height 23
click at [896, 82] on button "Relatórios" at bounding box center [878, 87] width 48 height 16
click at [832, 109] on link "Agendamentos" at bounding box center [852, 107] width 102 height 13
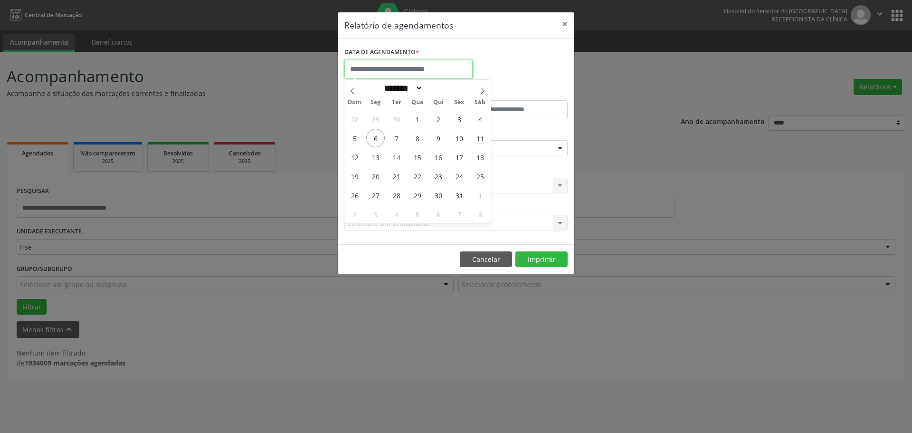
click at [377, 68] on input "text" at bounding box center [409, 69] width 128 height 19
click at [462, 117] on span "3" at bounding box center [459, 119] width 19 height 19
type input "**********"
click at [462, 117] on span "3" at bounding box center [459, 119] width 19 height 19
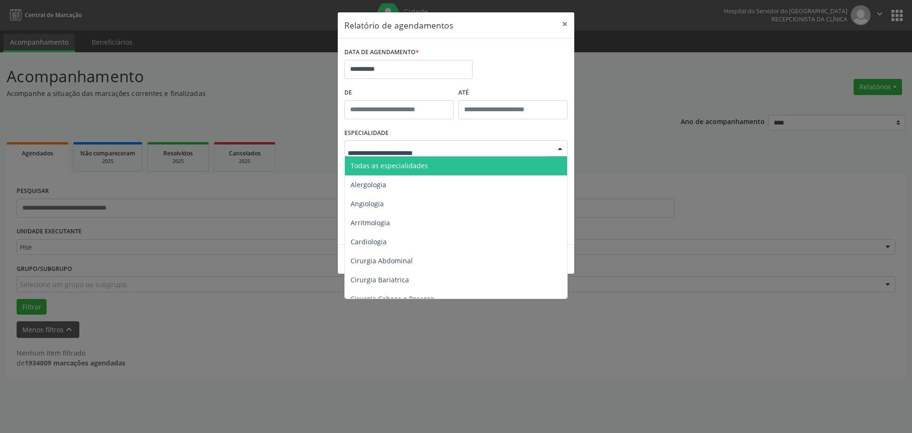
drag, startPoint x: 396, startPoint y: 169, endPoint x: 404, endPoint y: 169, distance: 7.6
click at [397, 168] on span "Todas as especialidades" at bounding box center [389, 165] width 77 height 9
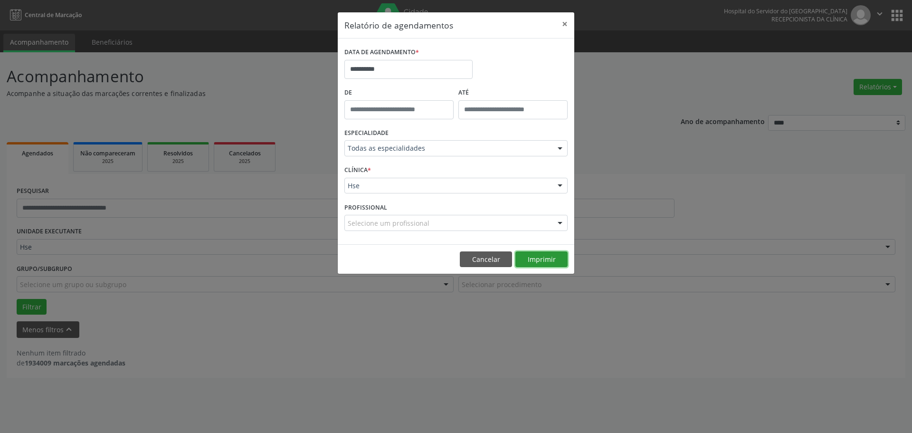
click at [546, 257] on button "Imprimir" at bounding box center [542, 259] width 52 height 16
